Goal: Task Accomplishment & Management: Manage account settings

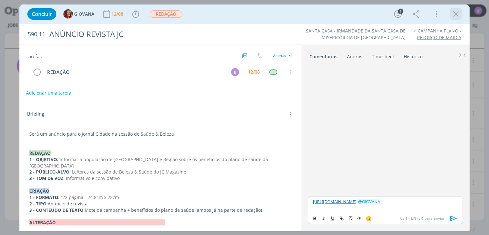
click at [457, 12] on icon "dialog" at bounding box center [456, 14] width 10 height 10
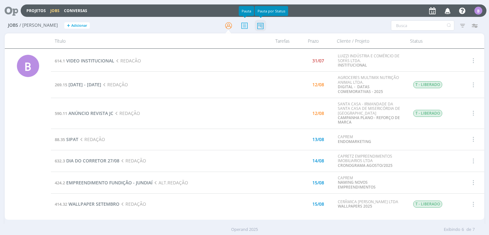
click at [259, 26] on icon at bounding box center [260, 25] width 11 height 12
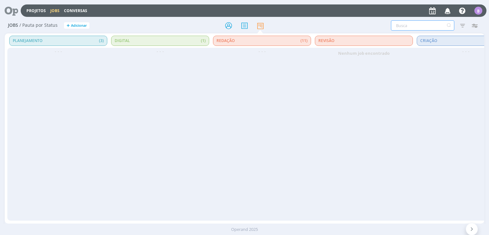
click at [402, 24] on input "text" at bounding box center [422, 25] width 63 height 10
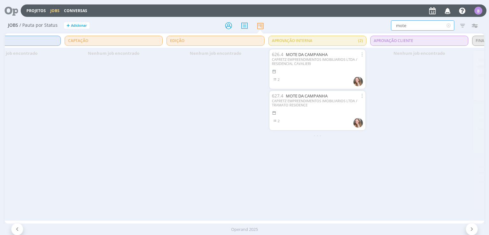
scroll to position [0, 700]
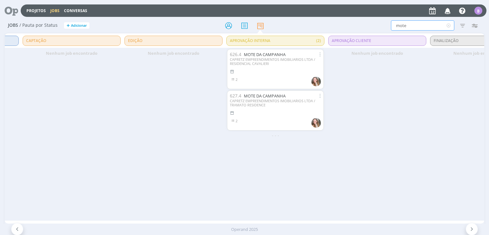
type input "mote"
click at [264, 58] on div "CAPRETZ EMPREENDIMENTOS IMOBILIARIOS LTDA / RESIDENCIAL CAVALIERI" at bounding box center [275, 61] width 91 height 8
click at [265, 53] on link "MOTE DA CAMPANHA" at bounding box center [265, 55] width 42 height 6
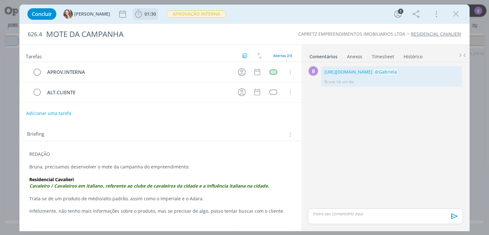
click at [145, 14] on span "01:30" at bounding box center [150, 14] width 11 height 6
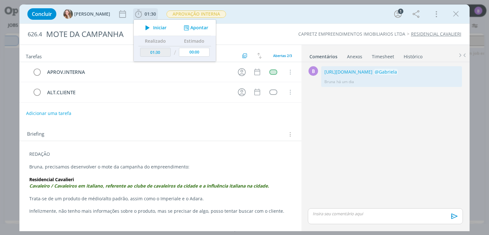
click at [182, 26] on button "Apontar" at bounding box center [195, 28] width 26 height 7
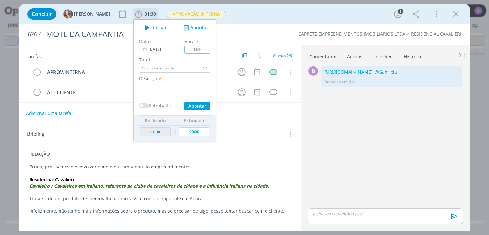
type input "00:30"
click at [153, 89] on textarea "dialog" at bounding box center [174, 89] width 71 height 15
type textarea "Timesheet"
click at [188, 47] on input "00:30" at bounding box center [198, 49] width 26 height 9
type input "00:20"
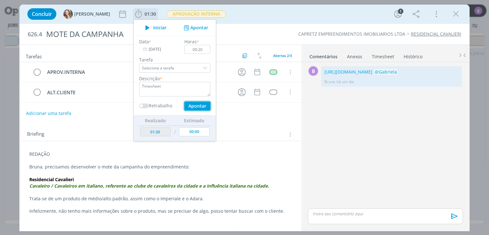
click at [184, 110] on button "Apontar" at bounding box center [197, 106] width 26 height 9
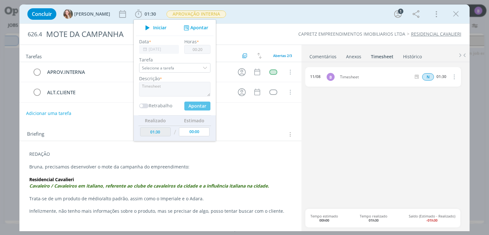
type input "01:50"
type input "00:00"
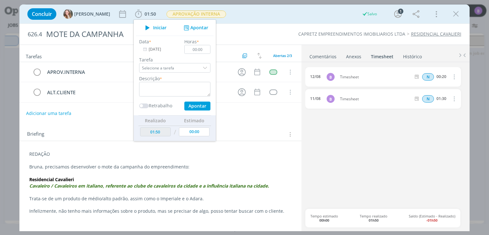
click at [322, 56] on link "Comentários" at bounding box center [323, 55] width 28 height 9
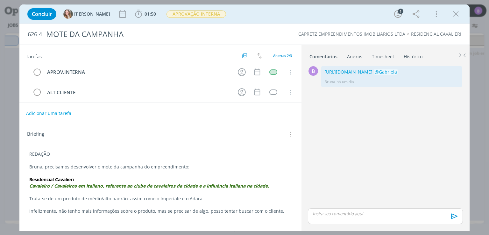
click at [380, 58] on link "Timesheet" at bounding box center [383, 55] width 23 height 9
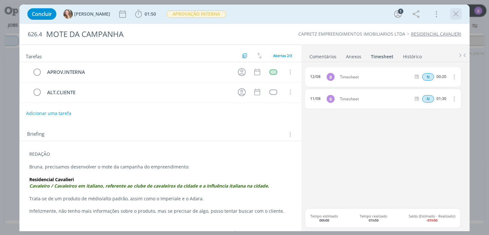
click at [454, 15] on icon "dialog" at bounding box center [456, 14] width 10 height 10
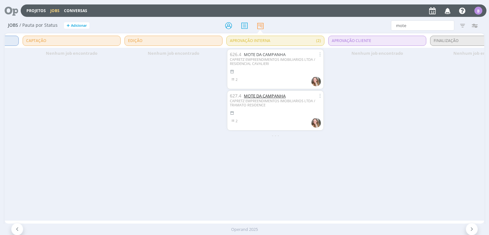
click at [263, 96] on link "MOTE DA CAMPANHA" at bounding box center [265, 96] width 42 height 6
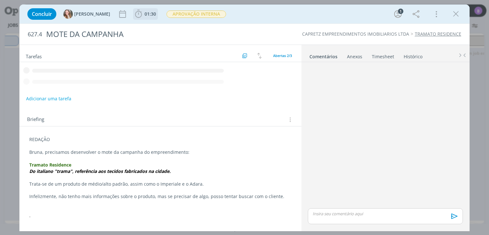
click at [145, 12] on span "01:30" at bounding box center [150, 14] width 11 height 6
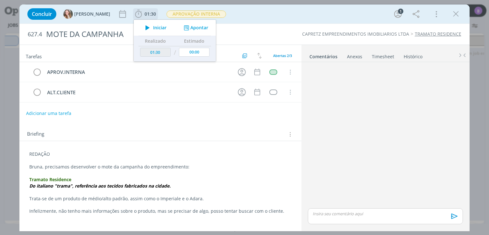
click at [182, 25] on icon "dialog" at bounding box center [186, 28] width 8 height 6
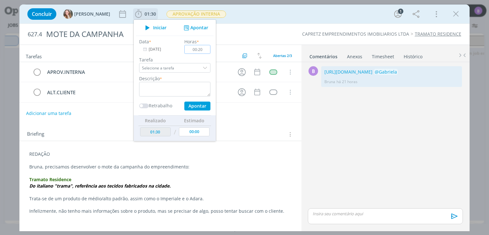
type input "00:20"
click at [160, 90] on textarea "dialog" at bounding box center [174, 89] width 71 height 15
type textarea "Timesheet"
click at [184, 106] on button "Apontar" at bounding box center [197, 106] width 26 height 9
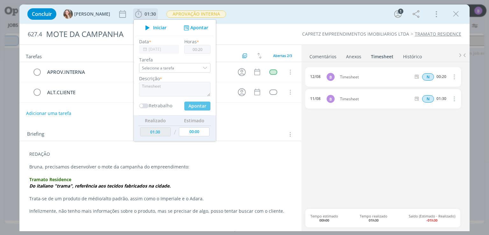
type input "01:50"
type input "00:00"
drag, startPoint x: 458, startPoint y: 22, endPoint x: 457, endPoint y: 15, distance: 6.7
click at [457, 15] on div "Concluir [PERSON_NAME] 01:50 Iniciar Apontar Data * [DATE] Horas * 00:00 Tarefa…" at bounding box center [244, 13] width 450 height 19
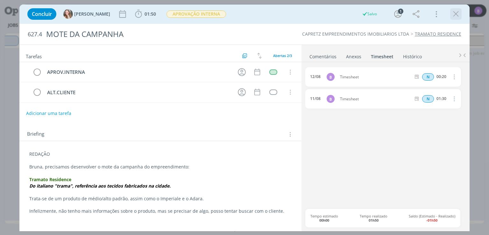
click at [457, 15] on icon "dialog" at bounding box center [456, 14] width 10 height 10
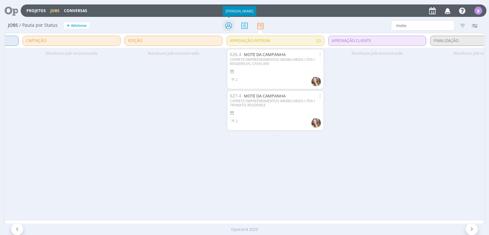
click at [228, 28] on icon at bounding box center [228, 25] width 11 height 12
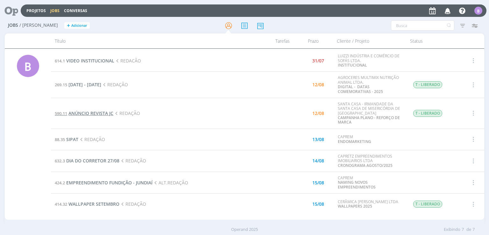
click at [97, 114] on span "ANÚNCIO REVISTA JC" at bounding box center [90, 113] width 45 height 6
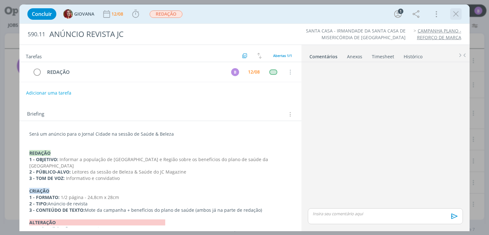
click at [458, 11] on icon "dialog" at bounding box center [456, 14] width 10 height 10
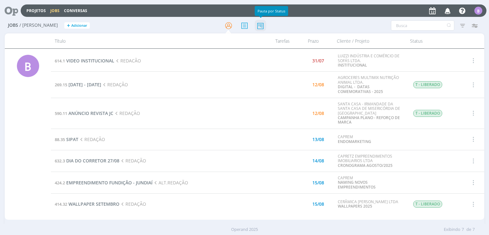
click at [258, 28] on icon at bounding box center [260, 25] width 11 height 12
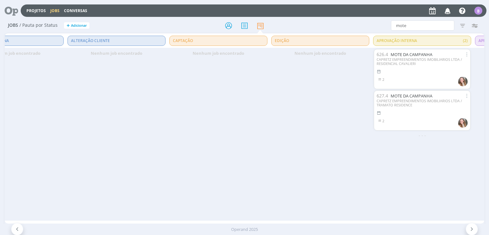
scroll to position [0, 643]
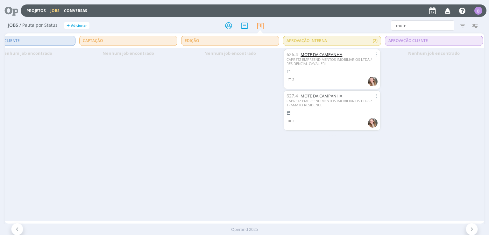
click at [332, 55] on link "MOTE DA CAMPANHA" at bounding box center [322, 55] width 42 height 6
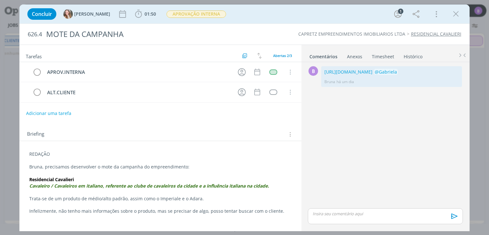
click at [377, 53] on link "Timesheet" at bounding box center [383, 55] width 23 height 9
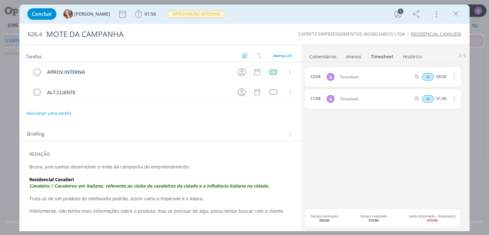
click at [456, 77] on icon "dialog" at bounding box center [453, 77] width 7 height 8
click at [425, 99] on link "Editar" at bounding box center [436, 98] width 50 height 10
click at [445, 77] on input "00:20" at bounding box center [441, 77] width 14 height 7
drag, startPoint x: 447, startPoint y: 77, endPoint x: 439, endPoint y: 76, distance: 7.4
click at [439, 76] on input "00:20" at bounding box center [441, 77] width 14 height 7
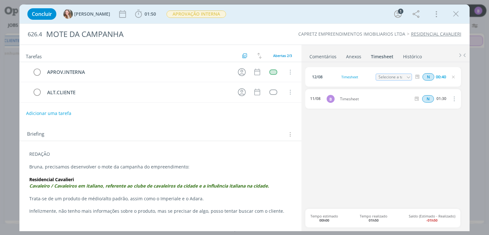
type input "00:40"
click at [326, 55] on link "Comentários" at bounding box center [323, 55] width 28 height 9
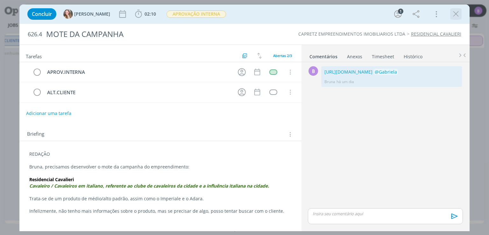
click at [457, 16] on icon "dialog" at bounding box center [456, 14] width 10 height 10
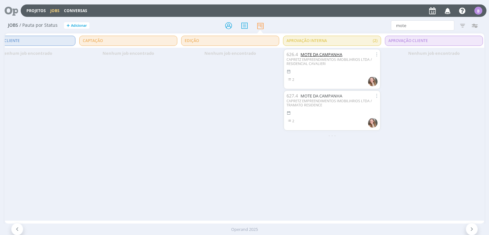
click at [330, 53] on link "MOTE DA CAMPANHA" at bounding box center [322, 55] width 42 height 6
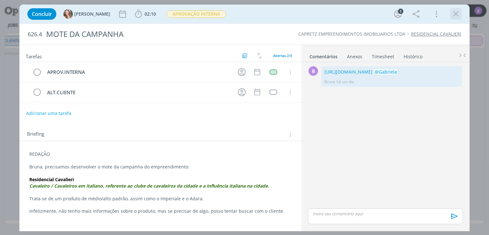
click at [457, 11] on icon "dialog" at bounding box center [456, 14] width 10 height 10
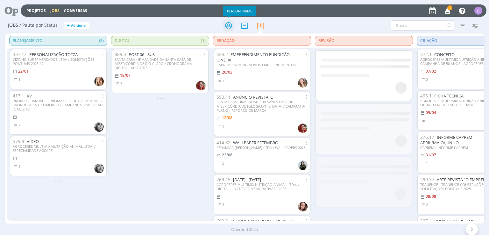
click at [231, 28] on icon at bounding box center [228, 25] width 11 height 12
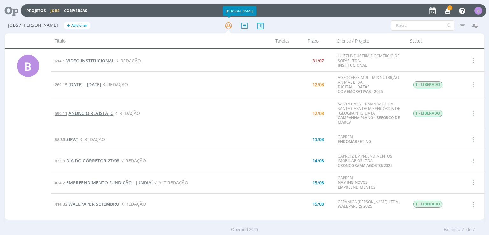
click at [87, 111] on span "ANÚNCIO REVISTA JC" at bounding box center [90, 113] width 45 height 6
